Goal: Information Seeking & Learning: Find specific fact

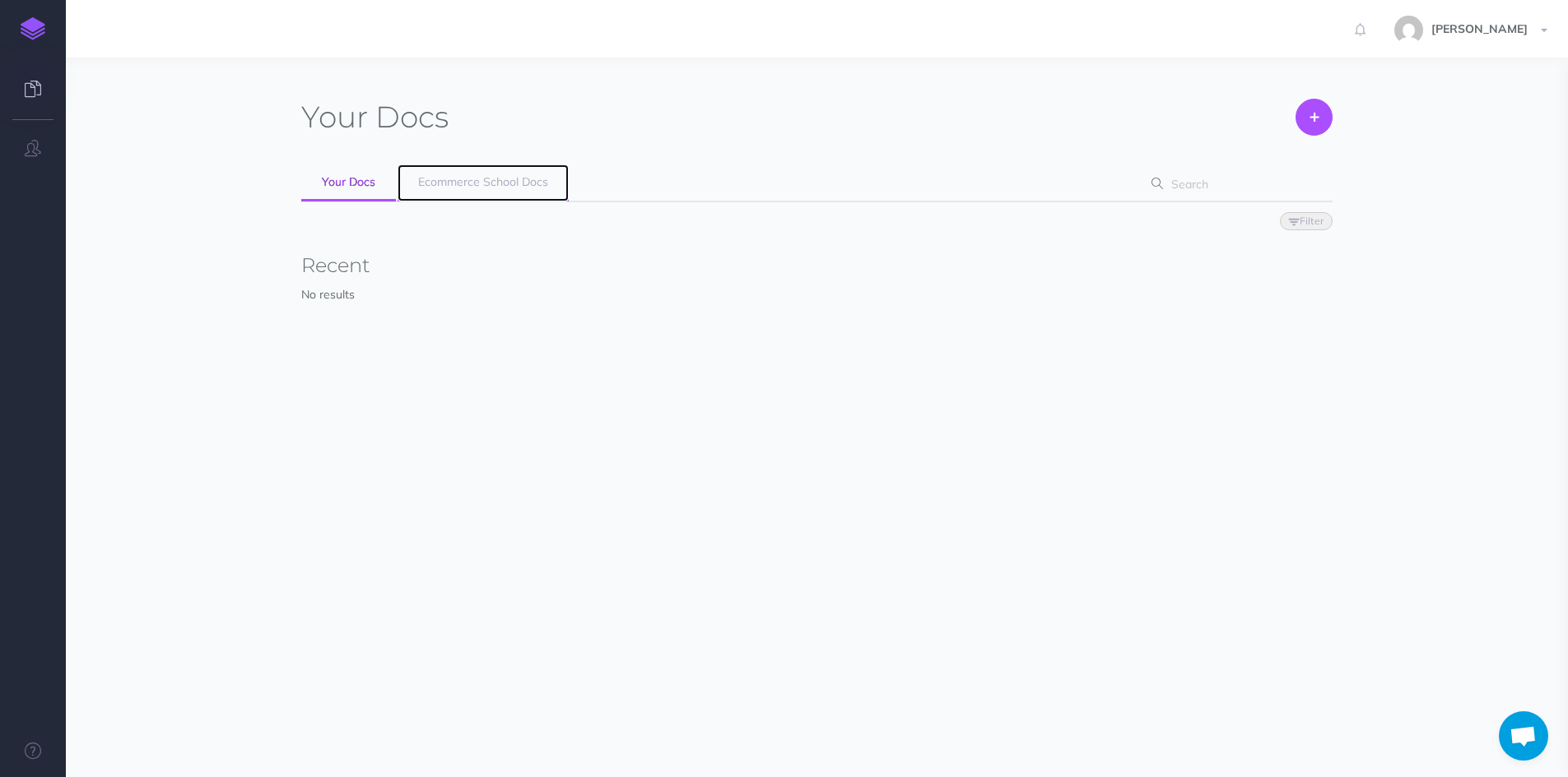
click at [457, 177] on span "Ecommerce School Docs" at bounding box center [483, 182] width 130 height 15
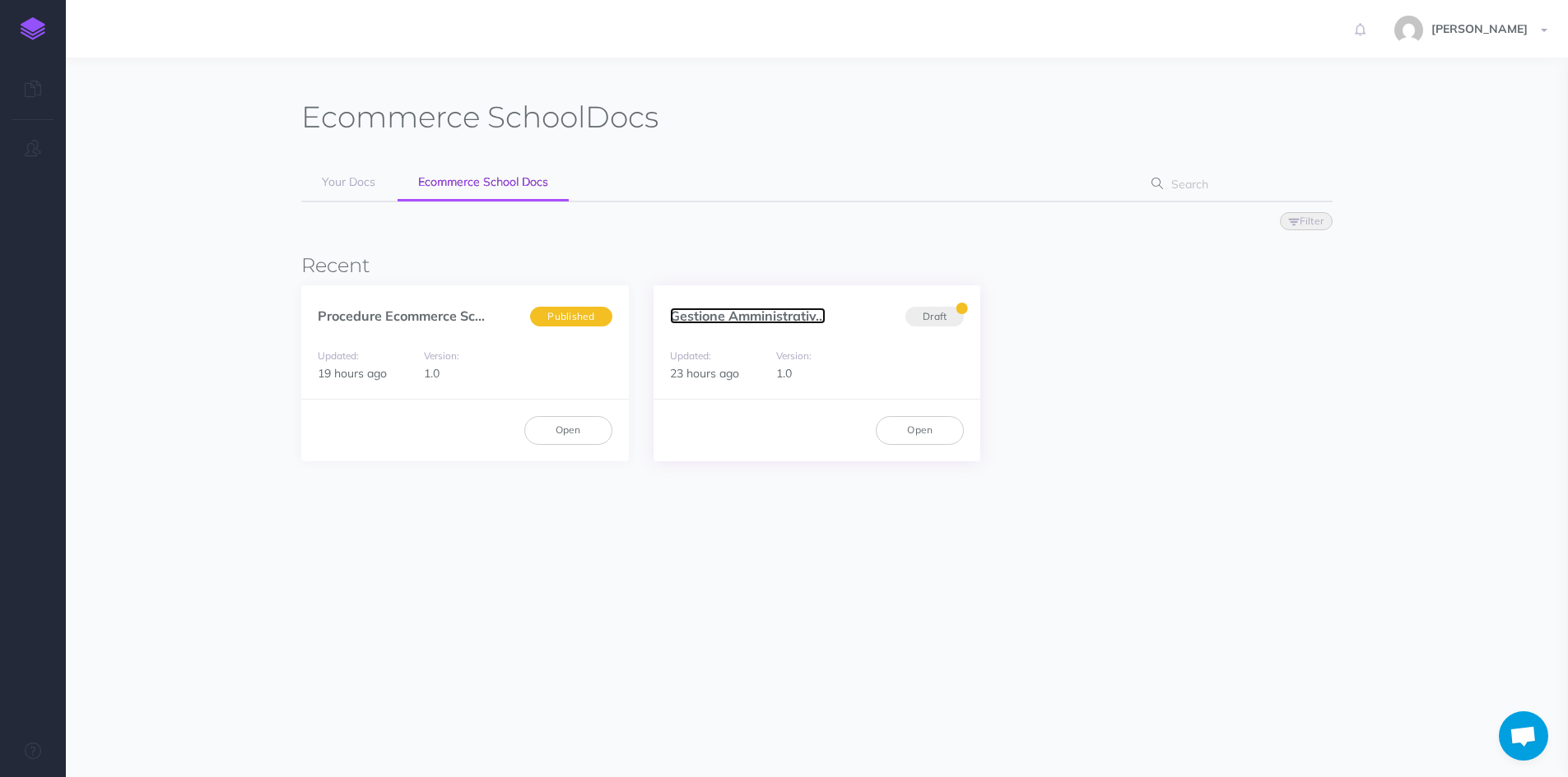
click at [689, 317] on link "Gestione Amministrativ..." at bounding box center [747, 316] width 155 height 17
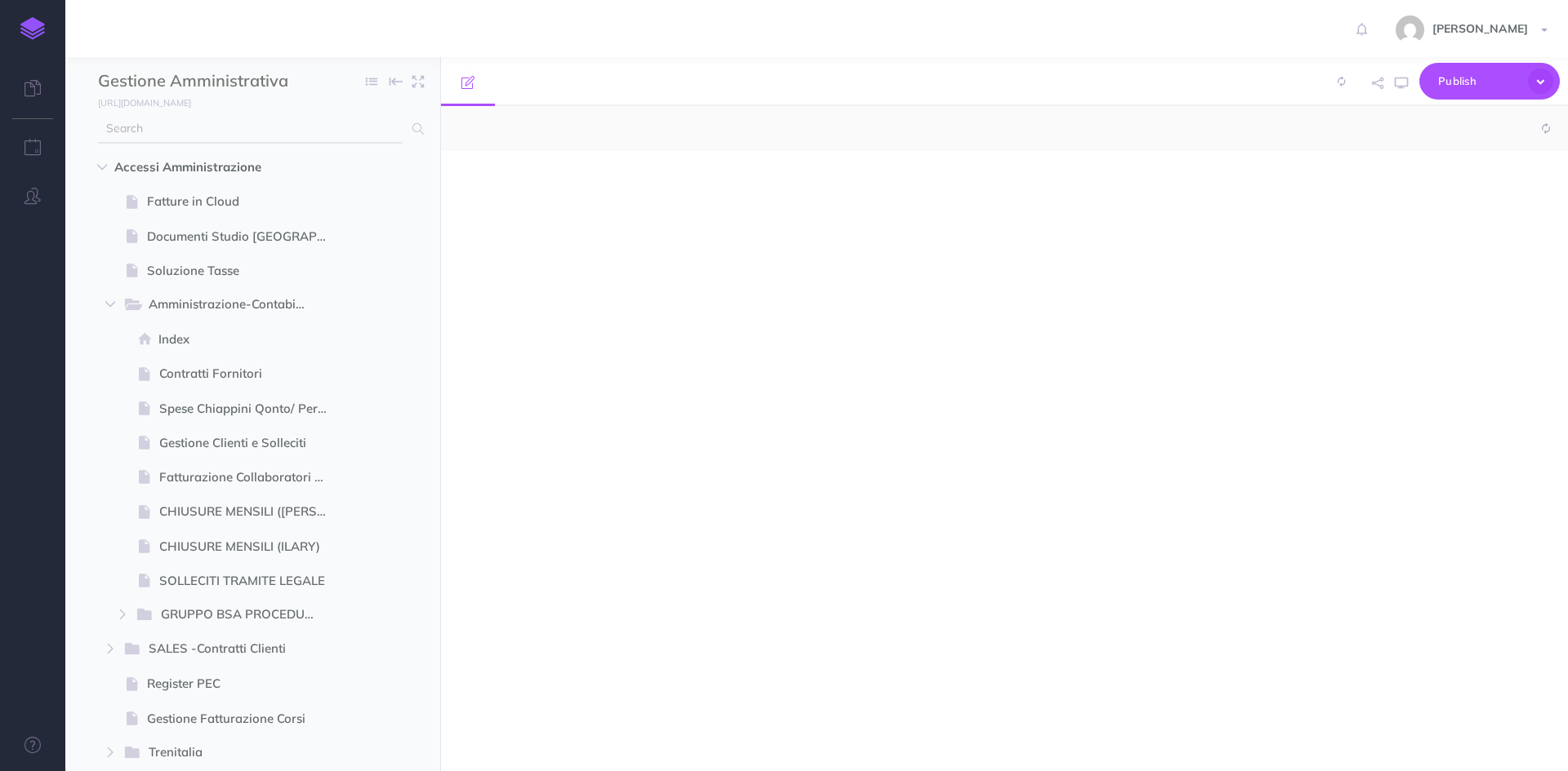
click at [195, 132] on input "text" at bounding box center [251, 129] width 305 height 30
select select "null"
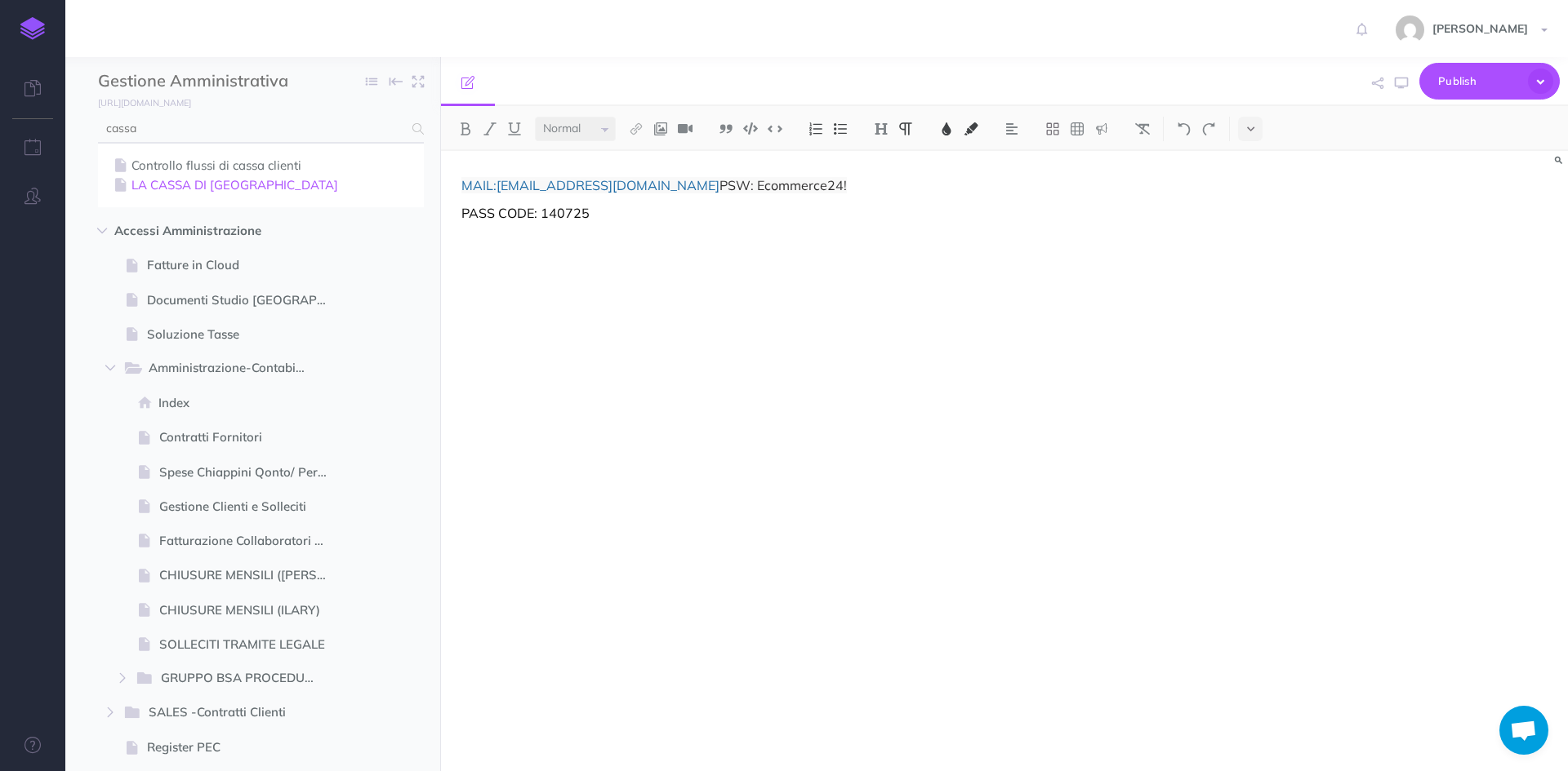
type input "cassa"
click at [199, 191] on link "LA CASSA DI RAVENNA" at bounding box center [261, 185] width 301 height 20
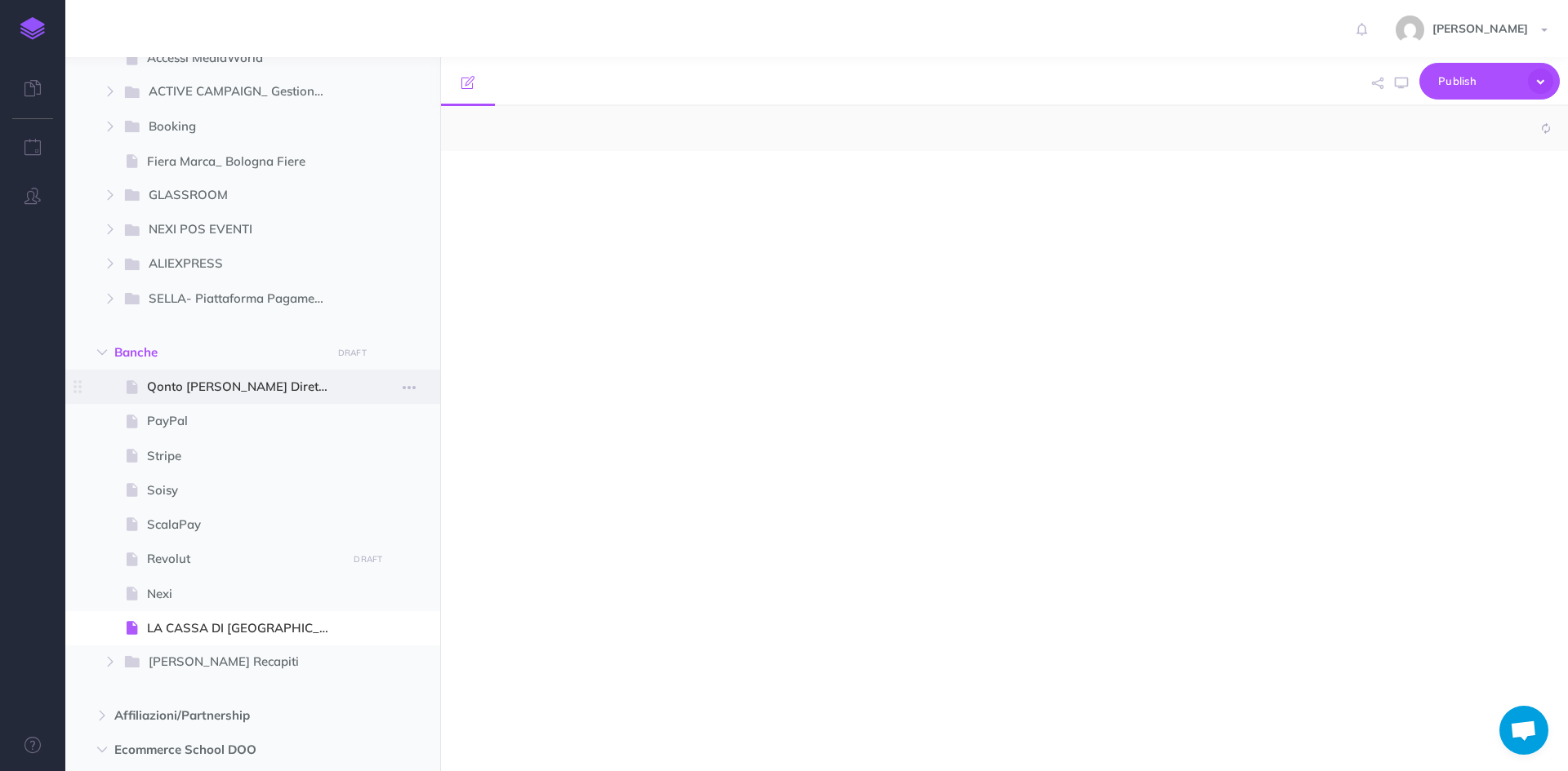
select select "null"
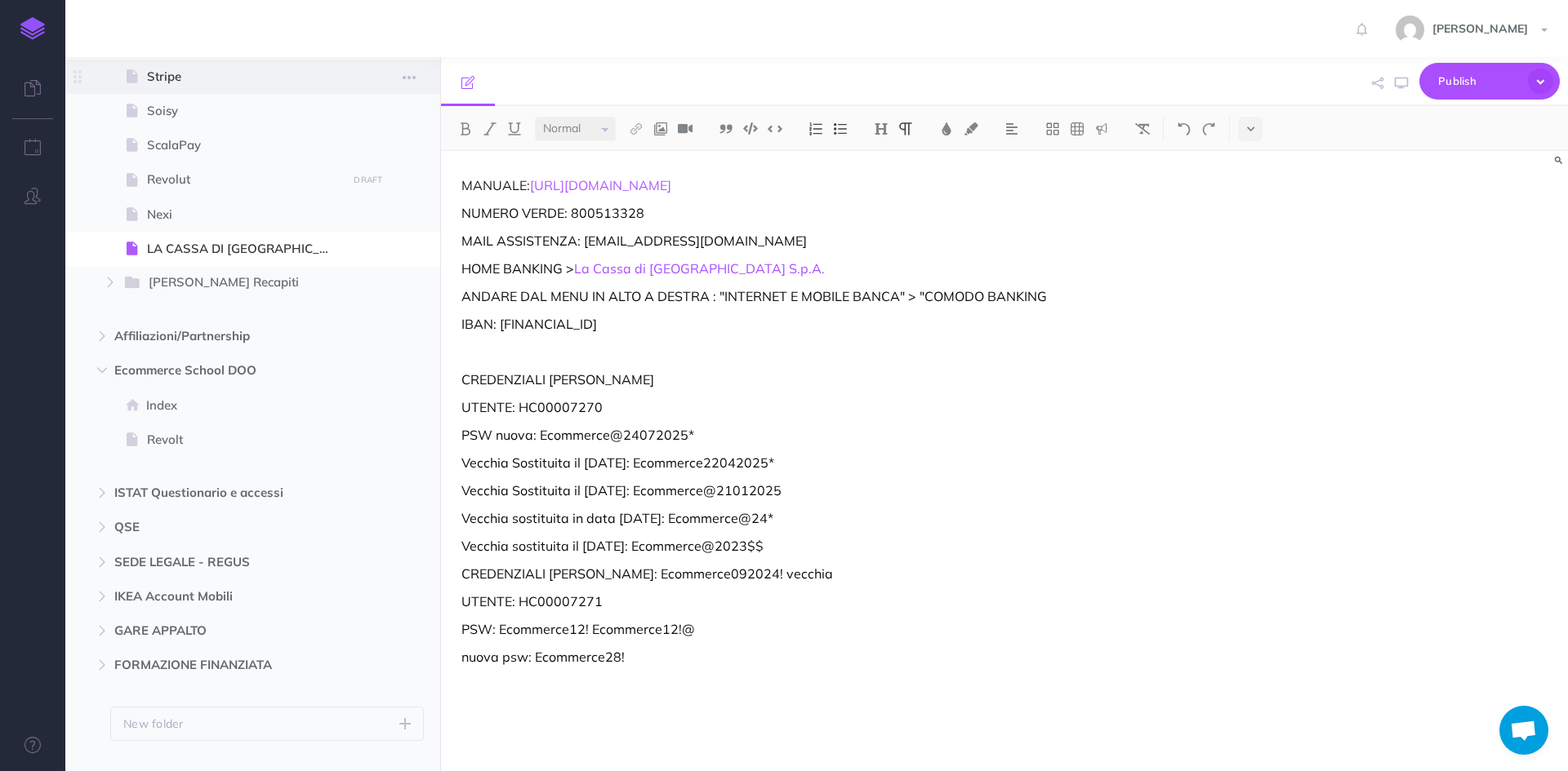
scroll to position [1990, 0]
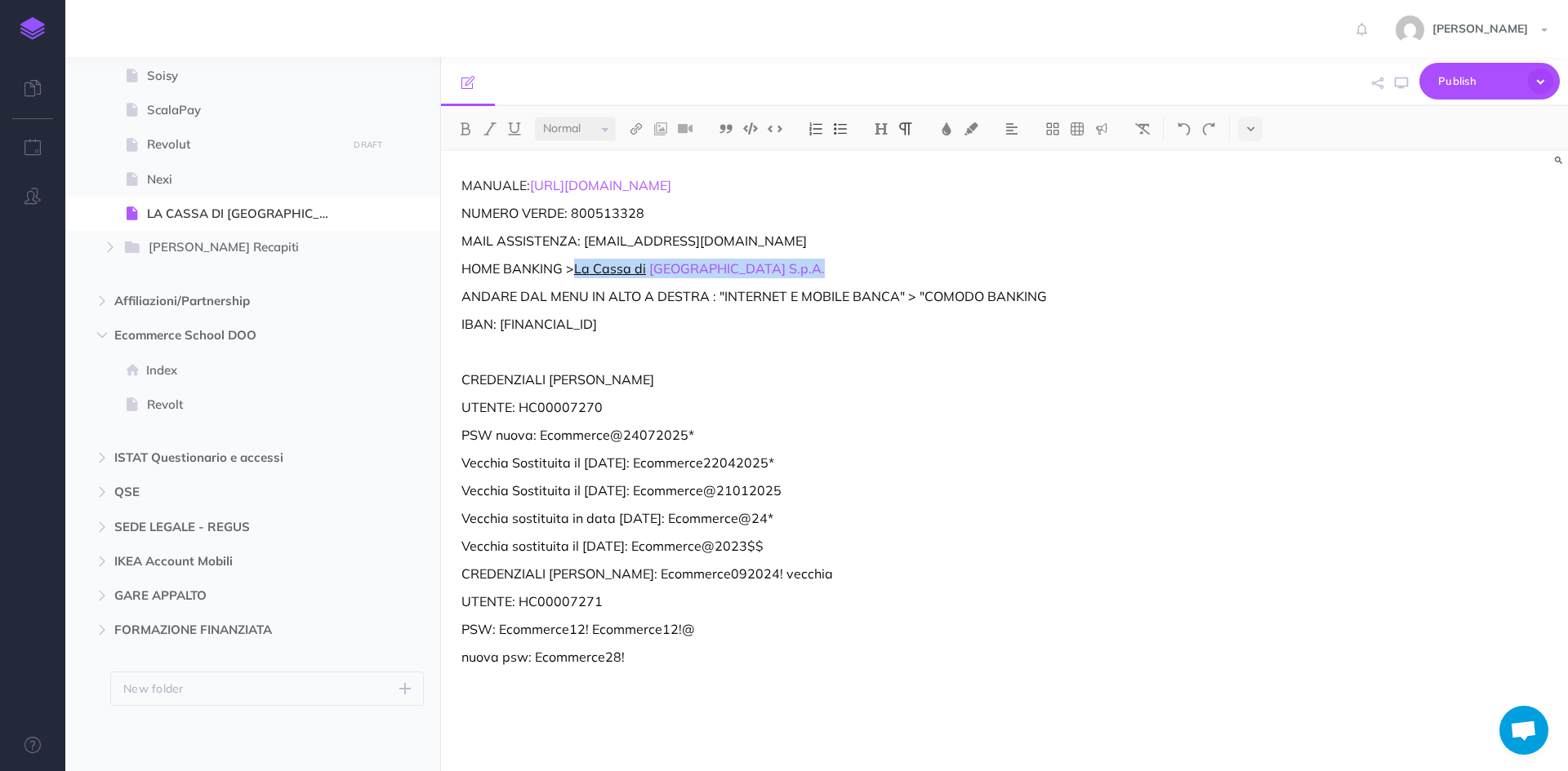
drag, startPoint x: 746, startPoint y: 272, endPoint x: 581, endPoint y: 272, distance: 165.0
click at [581, 272] on p "HOME BANKING > La Cassa di Ravenna S.p.A." at bounding box center [835, 268] width 748 height 20
copy p "La Cassa di Ravenna S.p.A."
click at [713, 352] on p at bounding box center [835, 352] width 748 height 20
drag, startPoint x: 624, startPoint y: 413, endPoint x: 519, endPoint y: 413, distance: 105.0
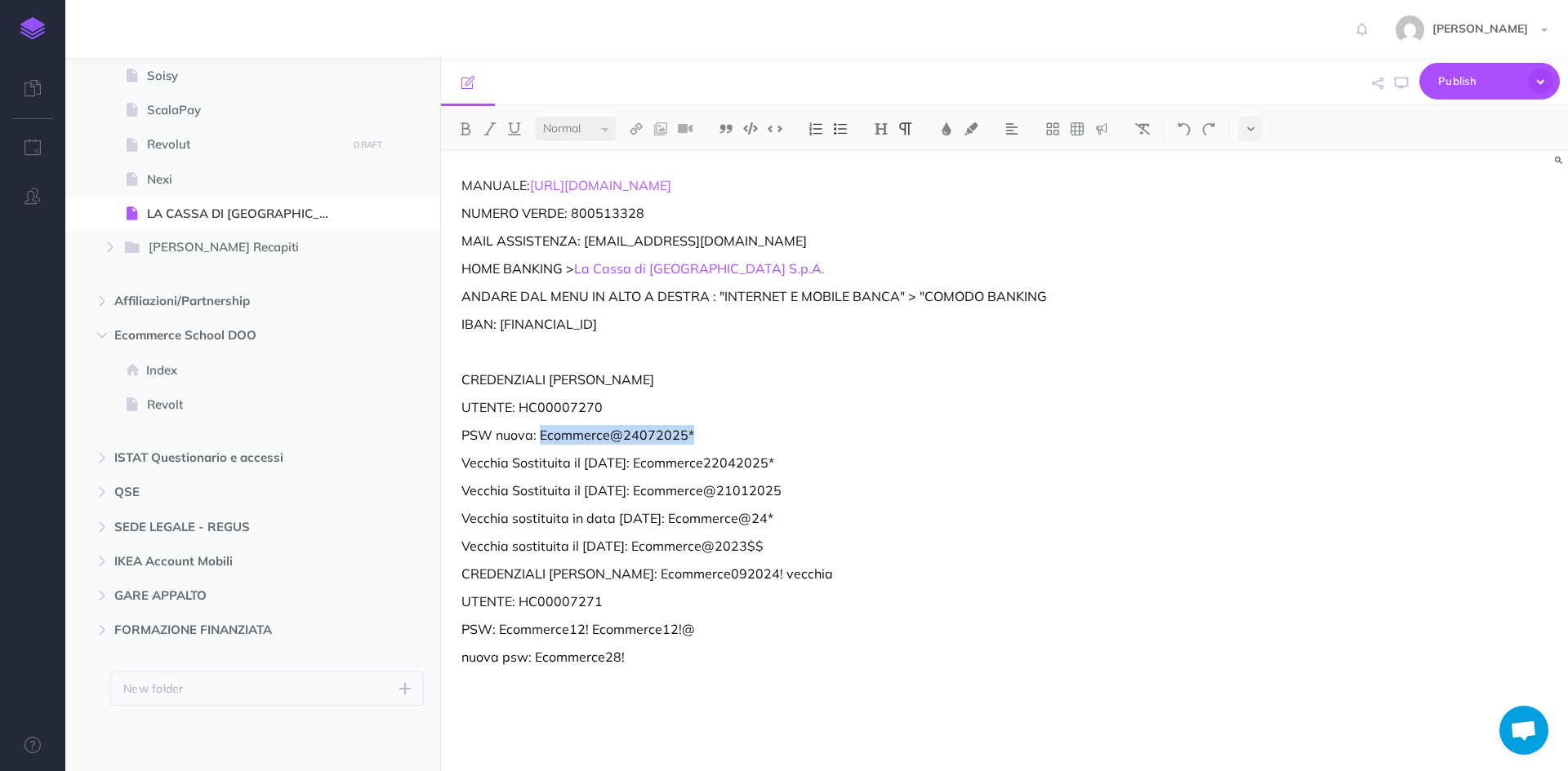
drag, startPoint x: 693, startPoint y: 437, endPoint x: 538, endPoint y: 437, distance: 155.0
click at [538, 437] on p "PSW nuova: Ecommerce@24072025*" at bounding box center [835, 435] width 748 height 20
copy p "Ecommerce@24072025*"
